Goal: Task Accomplishment & Management: Manage account settings

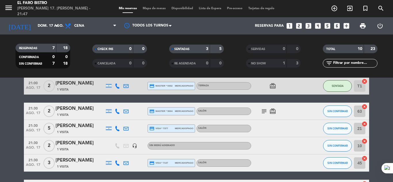
scroll to position [32, 0]
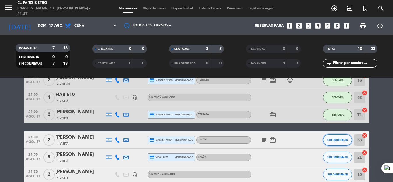
click at [333, 140] on span "SIN CONFIRMAR" at bounding box center [337, 139] width 20 height 3
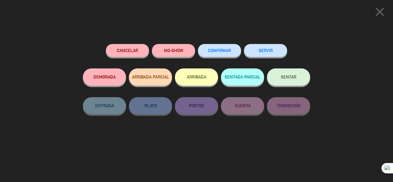
click at [286, 75] on button "SENTAR" at bounding box center [288, 76] width 43 height 17
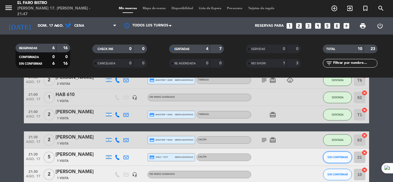
click at [343, 159] on button "SIN CONFIRMAR" at bounding box center [337, 157] width 29 height 11
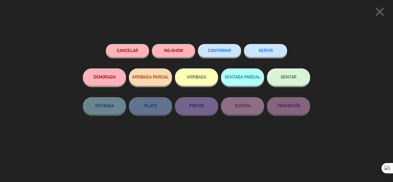
click at [292, 75] on span "SENTAR" at bounding box center [289, 76] width 16 height 5
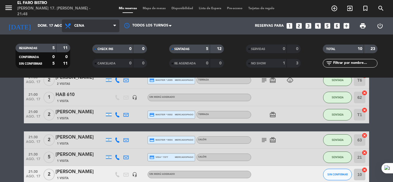
click at [115, 26] on icon at bounding box center [114, 26] width 3 height 5
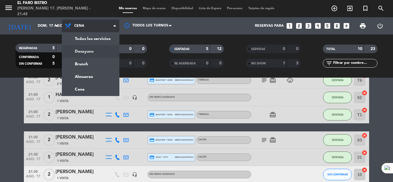
click at [86, 51] on div "menu El Faro Bistro [PERSON_NAME] 17. [PERSON_NAME] - 21:48 Mis reservas Mapa d…" at bounding box center [196, 39] width 393 height 78
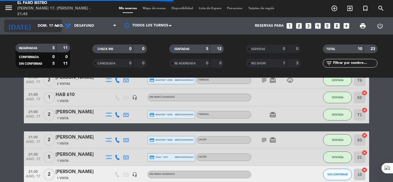
click at [58, 26] on icon "arrow_drop_down" at bounding box center [56, 25] width 7 height 7
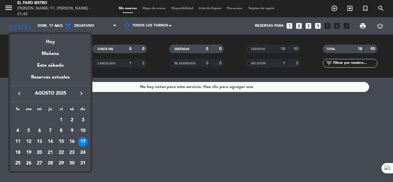
click at [18, 153] on div "18" at bounding box center [18, 153] width 10 height 10
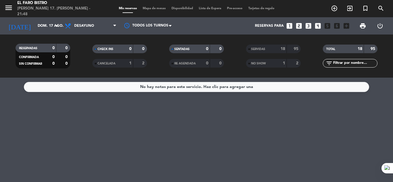
type input "lun. 18 ago."
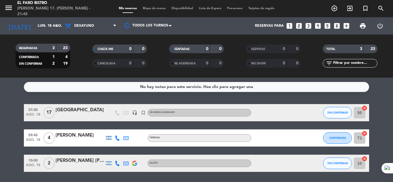
click at [318, 25] on icon "looks_4" at bounding box center [317, 25] width 7 height 7
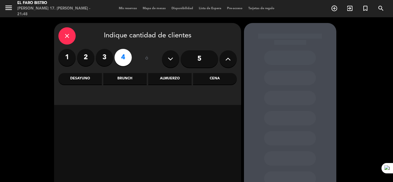
click at [81, 78] on div "Desayuno" at bounding box center [79, 78] width 43 height 11
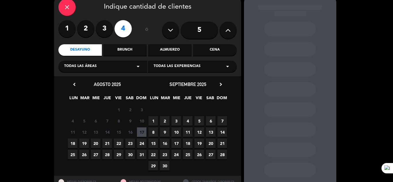
click at [72, 144] on span "18" at bounding box center [72, 143] width 9 height 9
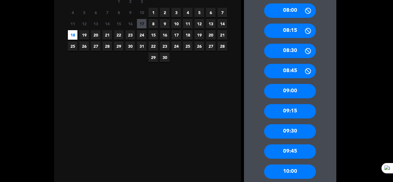
scroll to position [167, 0]
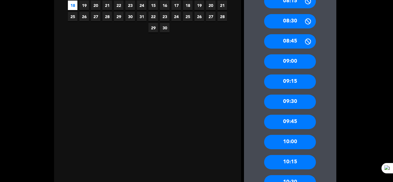
click at [287, 139] on div "10:00" at bounding box center [290, 142] width 52 height 14
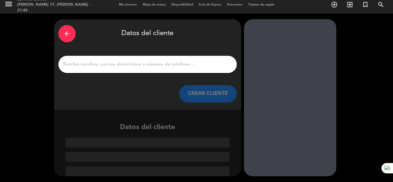
click at [119, 64] on input "1" at bounding box center [148, 64] width 170 height 8
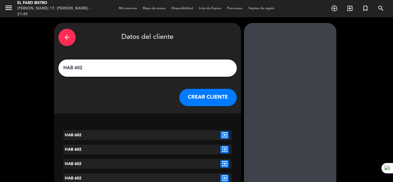
type input "HAB 602"
click at [201, 94] on button "CREAR CLIENTE" at bounding box center [207, 97] width 57 height 17
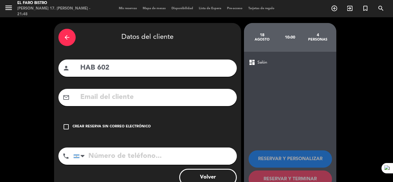
click at [131, 128] on div "Crear reserva sin correo electrónico" at bounding box center [111, 127] width 78 height 6
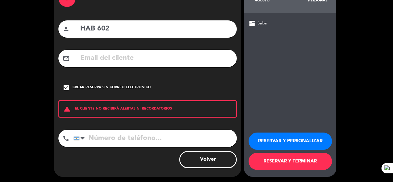
scroll to position [40, 0]
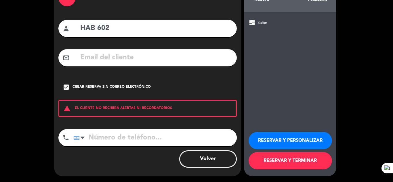
click at [286, 158] on button "RESERVAR Y TERMINAR" at bounding box center [289, 160] width 83 height 17
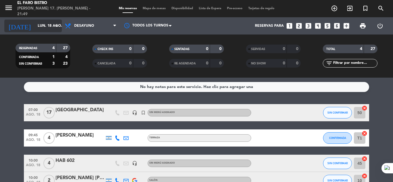
click at [57, 25] on icon "arrow_drop_down" at bounding box center [56, 25] width 7 height 7
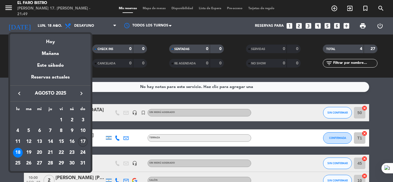
click at [82, 139] on div "17" at bounding box center [83, 142] width 10 height 10
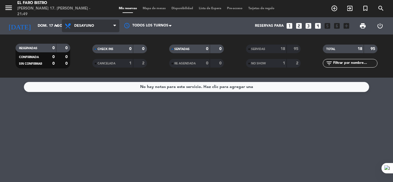
click at [114, 25] on icon at bounding box center [114, 26] width 3 height 5
click at [83, 88] on ng-component "menu El Faro Bistro [PERSON_NAME] 17. [PERSON_NAME] - 21:49 Mis reservas Mapa d…" at bounding box center [196, 91] width 393 height 182
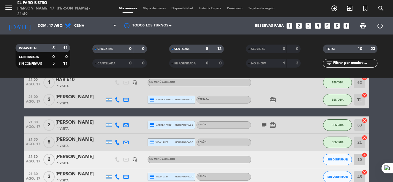
scroll to position [57, 0]
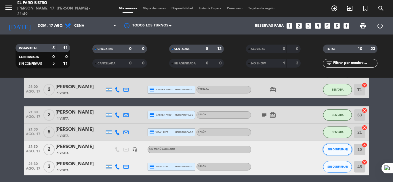
click at [340, 147] on button "SIN CONFIRMAR" at bounding box center [337, 149] width 29 height 11
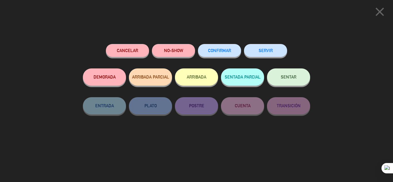
click at [290, 74] on button "SENTAR" at bounding box center [288, 76] width 43 height 17
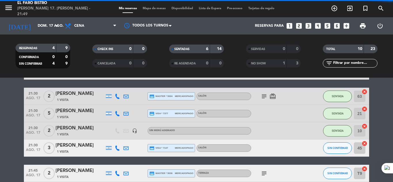
scroll to position [86, 0]
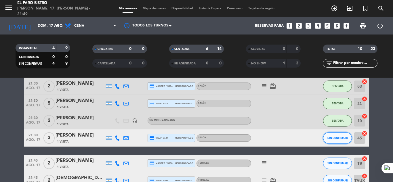
click at [340, 138] on span "SIN CONFIRMAR" at bounding box center [337, 137] width 20 height 3
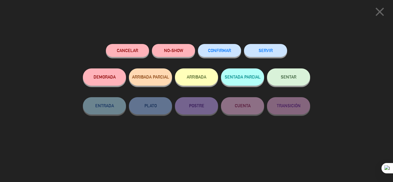
click at [291, 77] on span "SENTAR" at bounding box center [289, 76] width 16 height 5
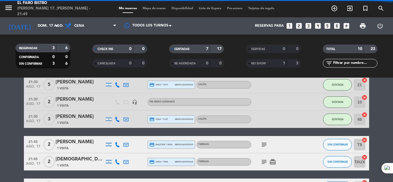
scroll to position [115, 0]
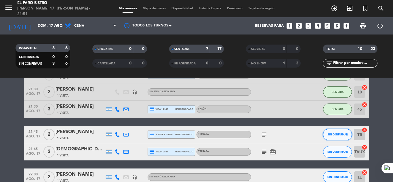
click at [338, 130] on button "SIN CONFIRMAR" at bounding box center [337, 134] width 29 height 11
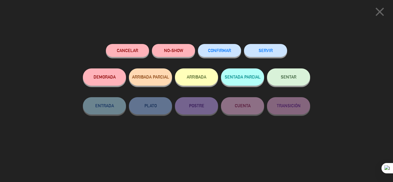
click at [380, 10] on icon "close" at bounding box center [379, 12] width 14 height 14
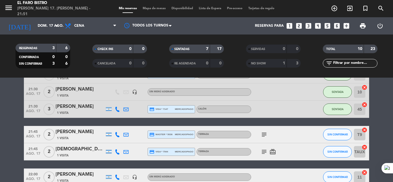
click at [262, 133] on icon "subject" at bounding box center [263, 134] width 7 height 7
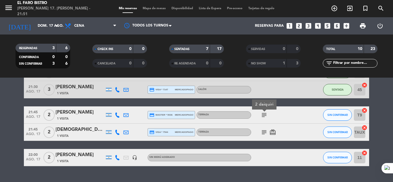
scroll to position [144, 0]
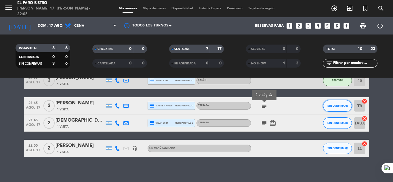
click at [332, 106] on span "SIN CONFIRMAR" at bounding box center [337, 105] width 20 height 3
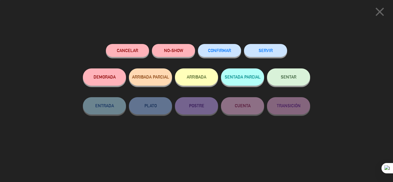
click at [292, 75] on span "SENTAR" at bounding box center [289, 76] width 16 height 5
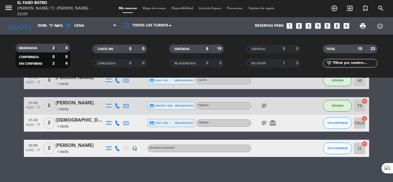
click at [265, 121] on icon "subject" at bounding box center [263, 123] width 7 height 7
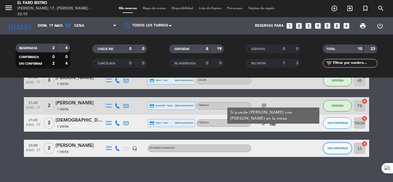
click at [339, 149] on span "SIN CONFIRMAR" at bounding box center [337, 148] width 20 height 3
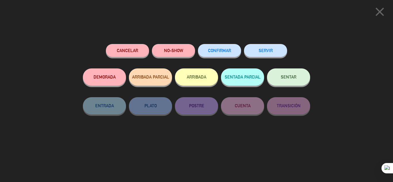
click at [287, 75] on button "SENTAR" at bounding box center [288, 76] width 43 height 17
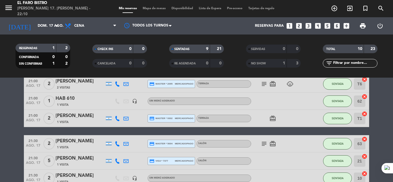
scroll to position [0, 0]
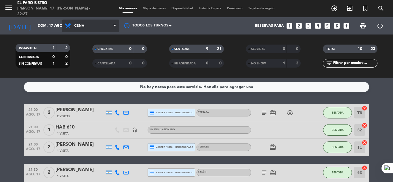
click at [116, 24] on span at bounding box center [116, 25] width 6 height 5
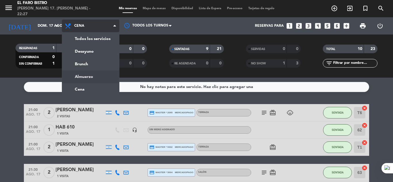
click at [95, 78] on ng-component "menu El Faro Bistro [PERSON_NAME] 17. [PERSON_NAME] - 22:27 Mis reservas Mapa d…" at bounding box center [196, 91] width 393 height 182
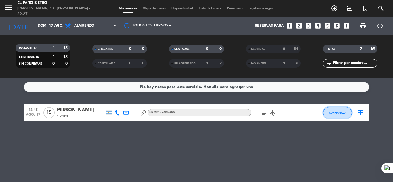
click at [337, 113] on span "CONFIRMADA" at bounding box center [337, 112] width 17 height 3
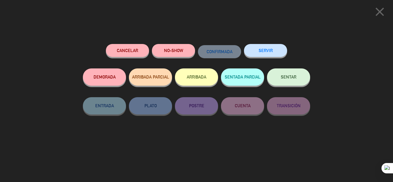
click at [181, 52] on button "NO-SHOW" at bounding box center [173, 50] width 43 height 13
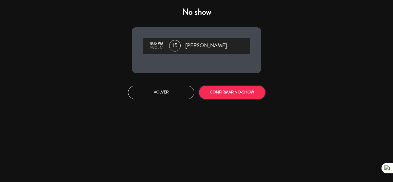
click at [229, 89] on button "CONFIRMAR NO-SHOW" at bounding box center [232, 93] width 66 height 14
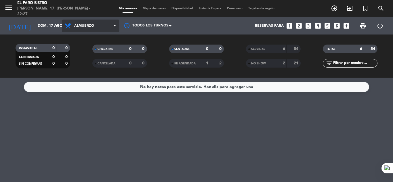
click at [114, 25] on icon at bounding box center [114, 26] width 3 height 5
click at [90, 93] on ng-component "menu El Faro Bistro [PERSON_NAME] 17. [PERSON_NAME] - 22:27 Mis reservas Mapa d…" at bounding box center [196, 91] width 393 height 182
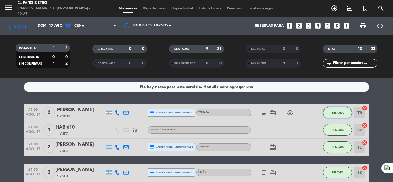
click at [341, 112] on span "SENTADA" at bounding box center [337, 112] width 12 height 3
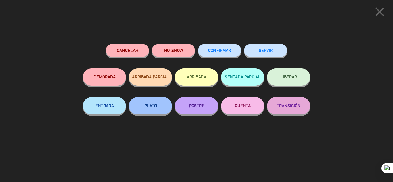
click at [270, 49] on button "SERVIR" at bounding box center [265, 50] width 43 height 13
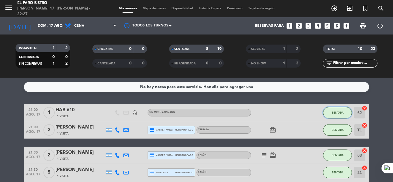
click at [336, 110] on button "SENTADA" at bounding box center [337, 112] width 29 height 11
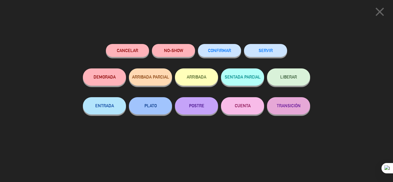
click at [271, 47] on button "SERVIR" at bounding box center [265, 50] width 43 height 13
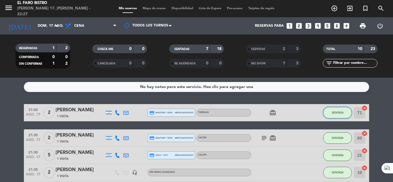
click at [335, 114] on button "SENTADA" at bounding box center [337, 112] width 29 height 11
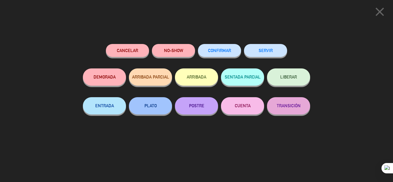
click at [274, 50] on button "SERVIR" at bounding box center [265, 50] width 43 height 13
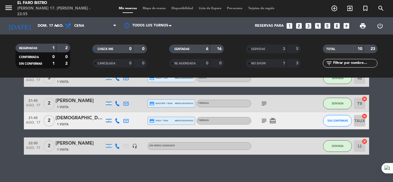
scroll to position [88, 0]
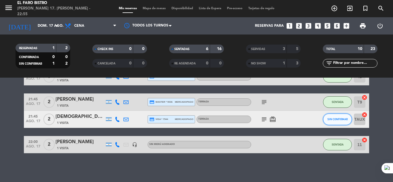
click at [337, 118] on span "SIN CONFIRMAR" at bounding box center [337, 119] width 20 height 3
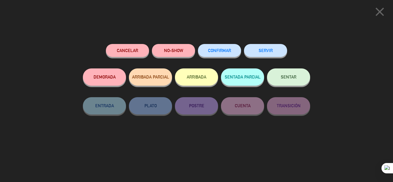
click at [179, 47] on button "NO-SHOW" at bounding box center [173, 50] width 43 height 13
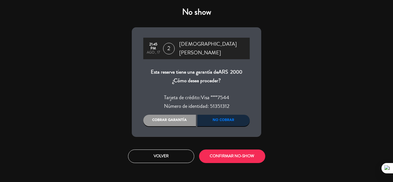
click at [185, 115] on div "Cobrar garantía" at bounding box center [169, 120] width 53 height 11
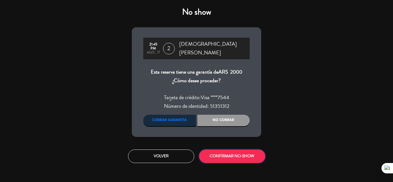
click at [227, 149] on button "CONFIRMAR NO-SHOW" at bounding box center [232, 156] width 66 height 14
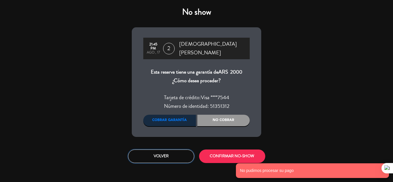
click at [179, 150] on button "Volver" at bounding box center [161, 156] width 66 height 14
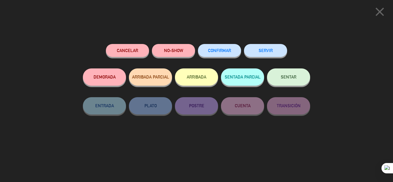
click at [380, 9] on icon "close" at bounding box center [379, 12] width 14 height 14
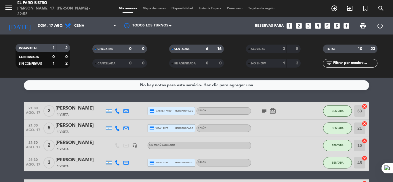
scroll to position [1, 0]
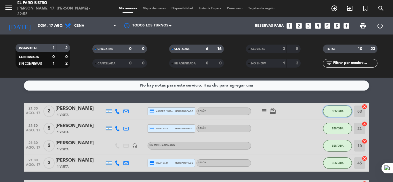
click at [337, 112] on span "SENTADA" at bounding box center [337, 111] width 12 height 3
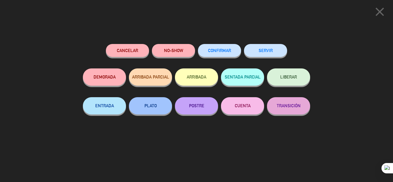
click at [262, 52] on button "SERVIR" at bounding box center [265, 50] width 43 height 13
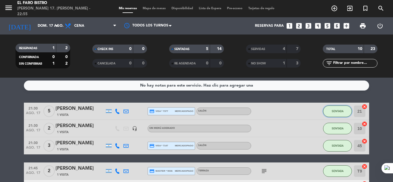
click at [341, 108] on button "SENTADA" at bounding box center [337, 111] width 29 height 11
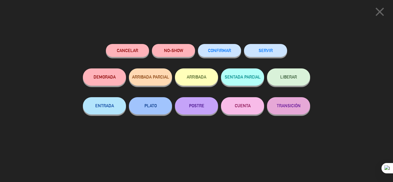
click at [263, 51] on button "SERVIR" at bounding box center [265, 50] width 43 height 13
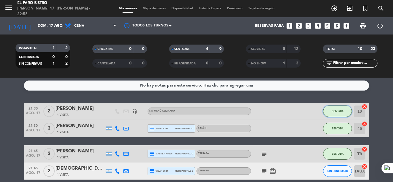
click at [334, 109] on button "SENTADA" at bounding box center [337, 111] width 29 height 11
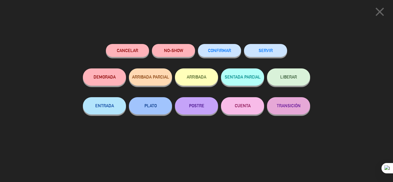
click at [267, 50] on button "SERVIR" at bounding box center [265, 50] width 43 height 13
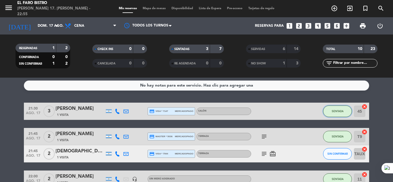
click at [342, 109] on button "SENTADA" at bounding box center [337, 111] width 29 height 11
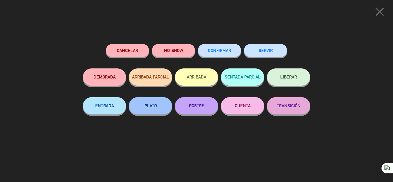
click at [266, 49] on button "SERVIR" at bounding box center [265, 50] width 43 height 13
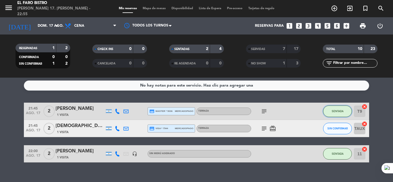
click at [339, 108] on button "SENTADA" at bounding box center [337, 111] width 29 height 11
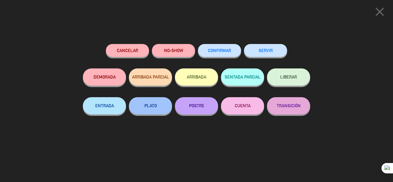
click at [275, 50] on button "SERVIR" at bounding box center [265, 50] width 43 height 13
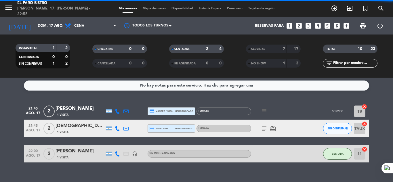
scroll to position [0, 0]
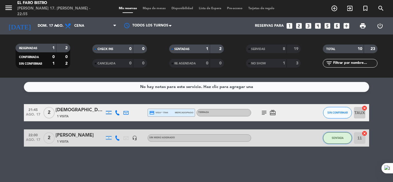
click at [329, 136] on button "SENTADA" at bounding box center [337, 137] width 29 height 11
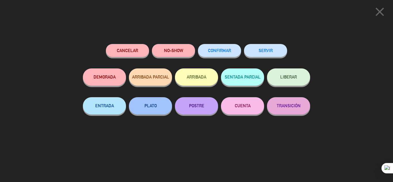
click at [264, 51] on button "SERVIR" at bounding box center [265, 50] width 43 height 13
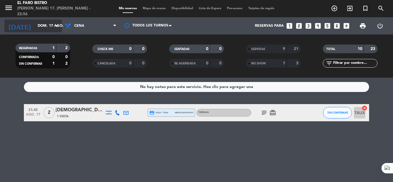
click at [58, 27] on icon "arrow_drop_down" at bounding box center [56, 25] width 7 height 7
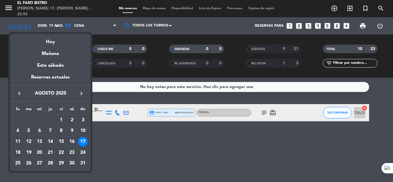
click at [15, 155] on div "18" at bounding box center [18, 153] width 10 height 10
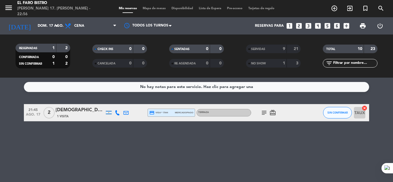
type input "lun. 18 ago."
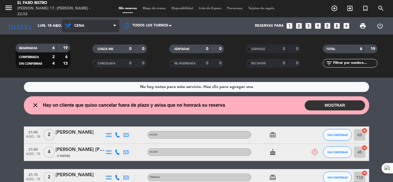
click at [113, 26] on span "Cena" at bounding box center [90, 26] width 57 height 13
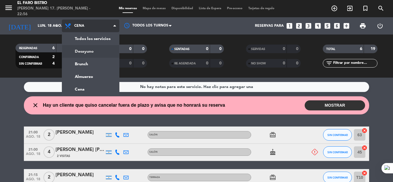
click at [93, 51] on div "menu El Faro Bistro [PERSON_NAME] 17. [PERSON_NAME] - 22:56 Mis reservas Mapa d…" at bounding box center [196, 39] width 393 height 78
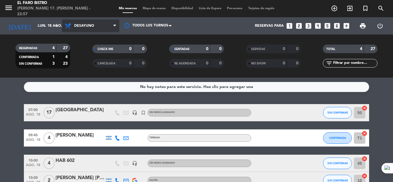
click at [115, 26] on icon at bounding box center [114, 26] width 3 height 5
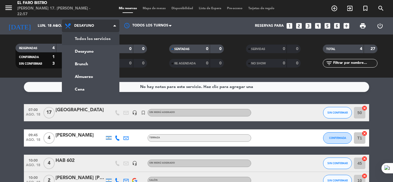
click at [115, 25] on icon at bounding box center [114, 26] width 3 height 5
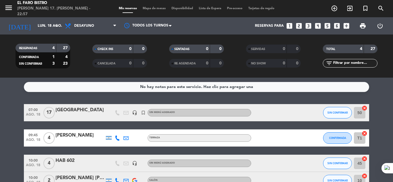
click at [60, 160] on div "HAB 602" at bounding box center [79, 160] width 49 height 7
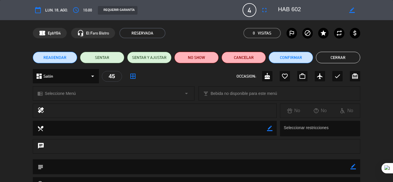
click at [352, 10] on icon "border_color" at bounding box center [351, 9] width 5 height 5
click at [289, 8] on textarea at bounding box center [311, 10] width 66 height 10
type textarea "DEPTO 602"
click at [352, 10] on icon at bounding box center [351, 9] width 5 height 5
click at [333, 53] on button "Cerrar" at bounding box center [338, 57] width 44 height 11
